Goal: Task Accomplishment & Management: Use online tool/utility

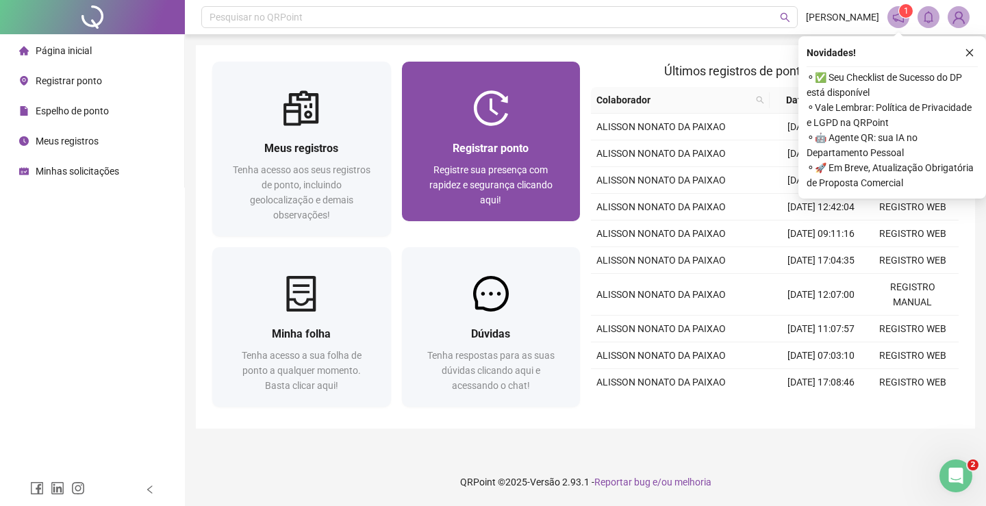
click at [502, 144] on span "Registrar ponto" at bounding box center [491, 148] width 76 height 13
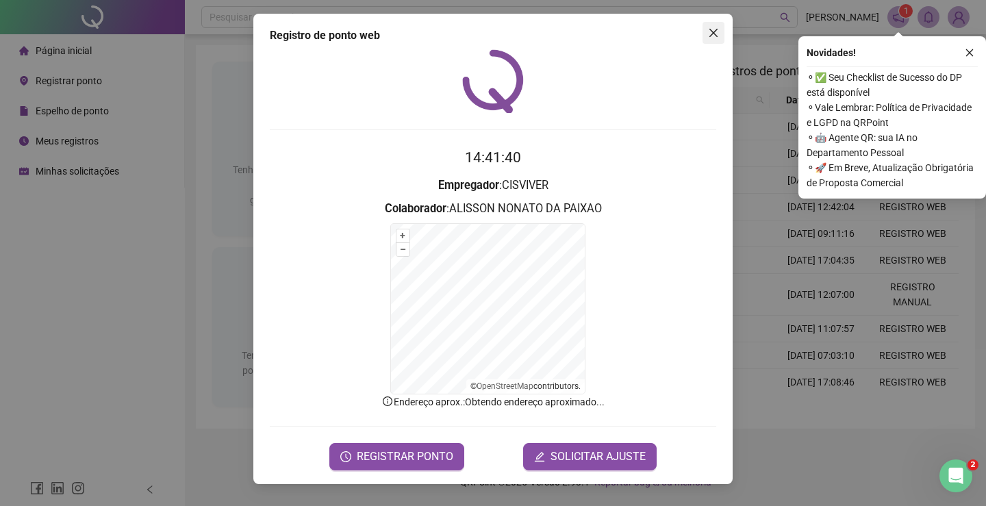
click at [710, 30] on icon "close" at bounding box center [713, 33] width 8 height 8
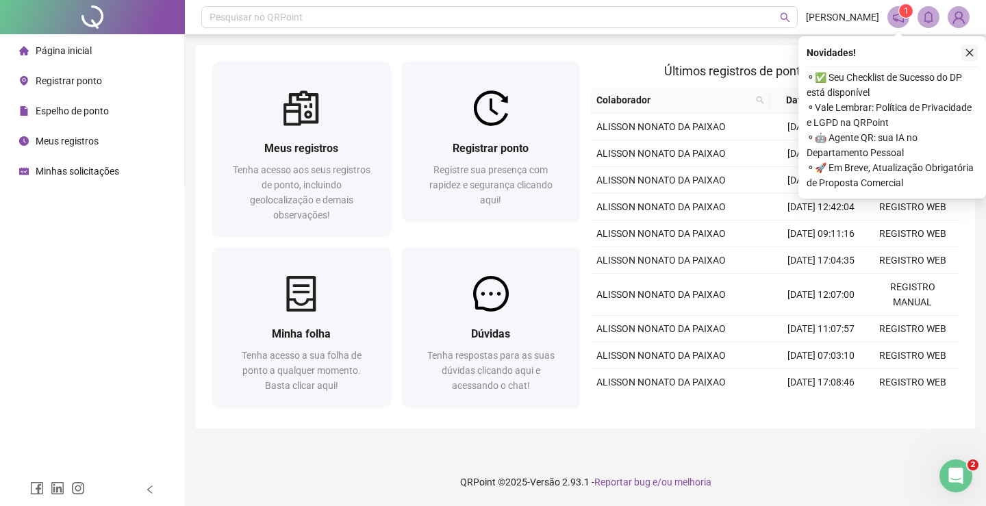
click at [977, 53] on button "button" at bounding box center [969, 53] width 16 height 16
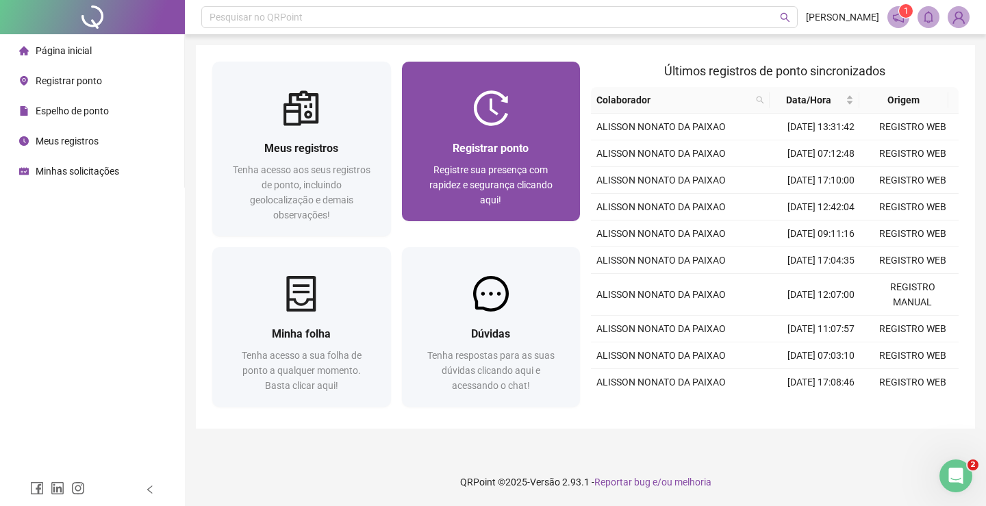
click at [531, 155] on div "Registrar ponto" at bounding box center [491, 148] width 146 height 17
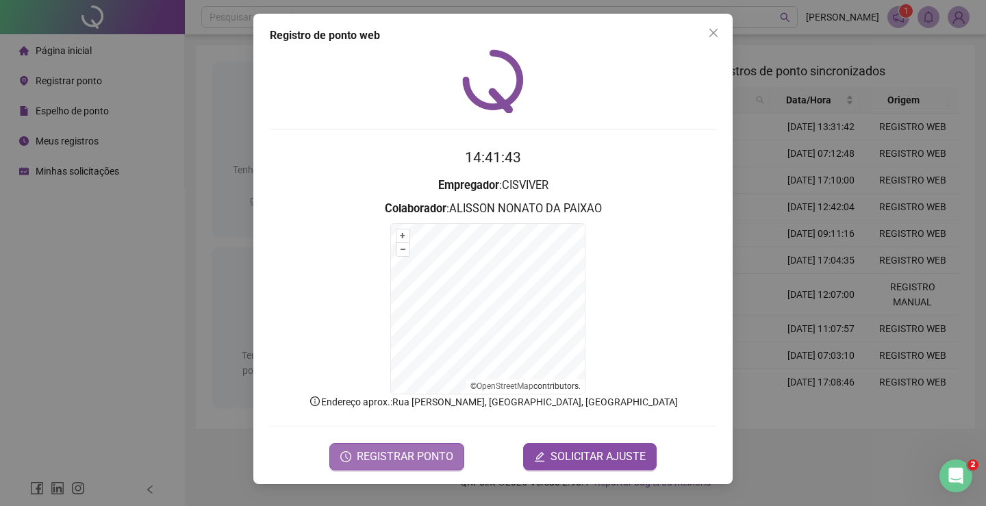
click at [418, 446] on button "REGISTRAR PONTO" at bounding box center [396, 456] width 135 height 27
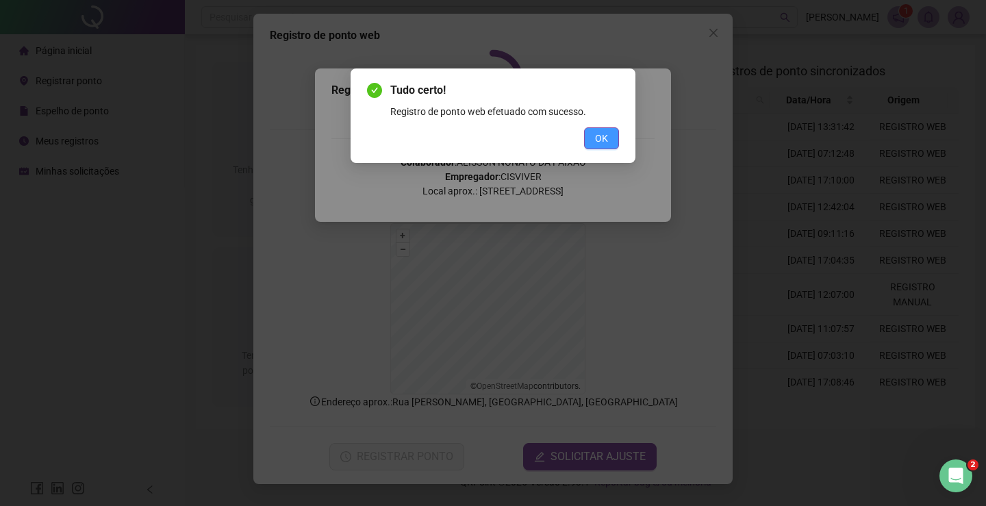
click at [592, 133] on button "OK" at bounding box center [601, 138] width 35 height 22
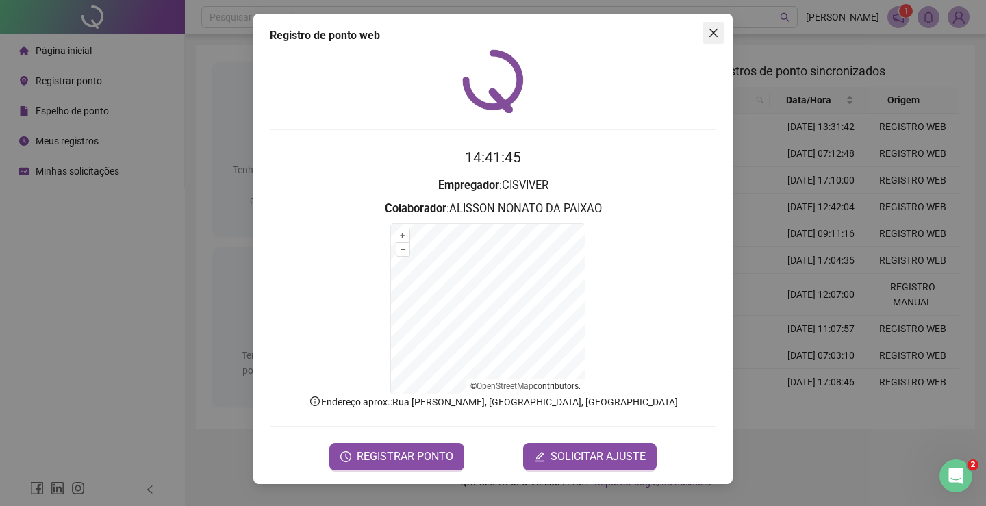
click at [709, 26] on button "Close" at bounding box center [714, 33] width 22 height 22
